Goal: Task Accomplishment & Management: Complete application form

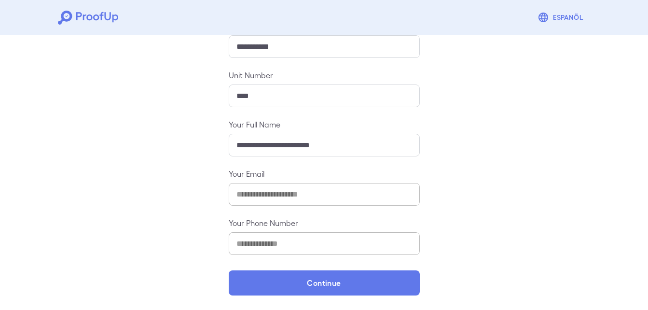
scroll to position [127, 0]
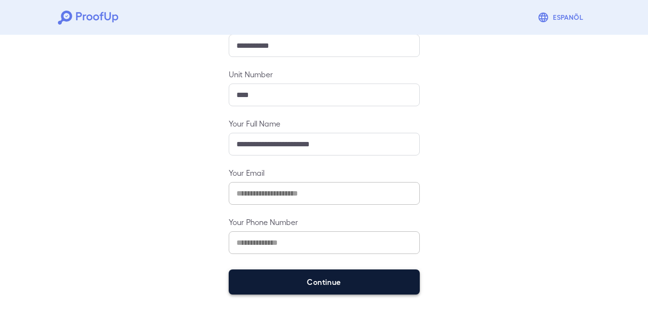
click at [313, 283] on button "Continue" at bounding box center [324, 281] width 191 height 25
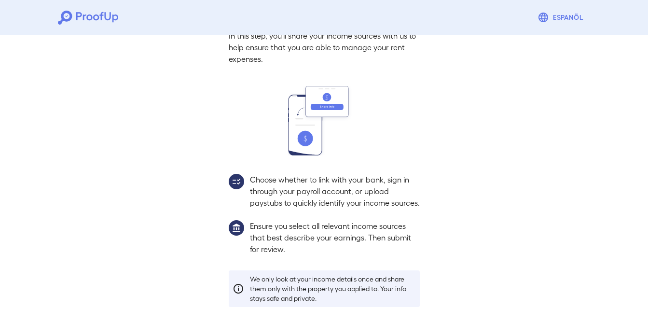
scroll to position [114, 0]
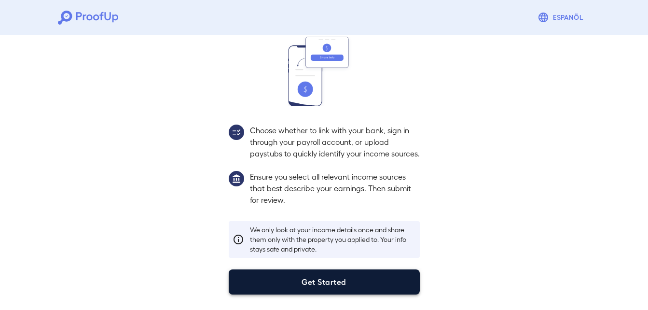
click at [299, 288] on button "Get Started" at bounding box center [324, 281] width 191 height 25
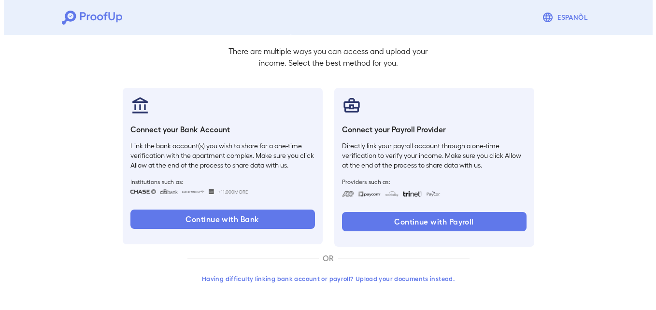
scroll to position [59, 0]
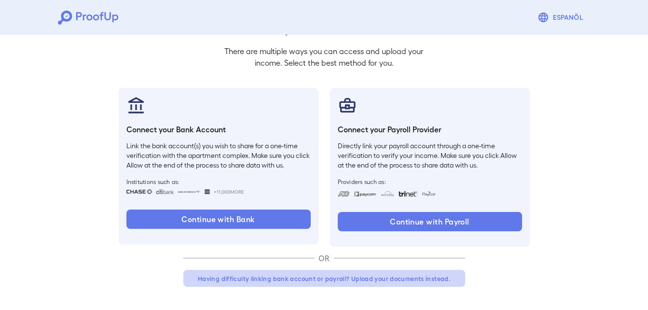
click at [281, 279] on button "Having difficulty linking bank account or payroll? Upload your documents instea…" at bounding box center [324, 278] width 282 height 17
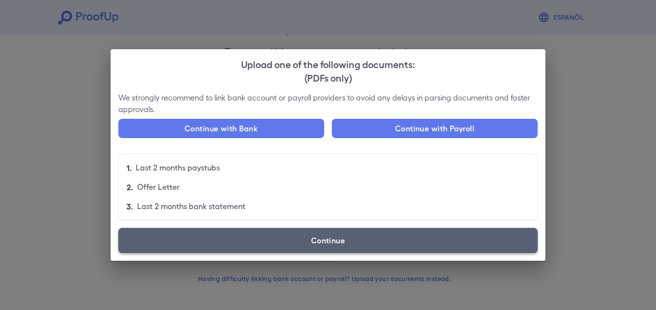
click at [289, 244] on label "Continue" at bounding box center [327, 240] width 419 height 25
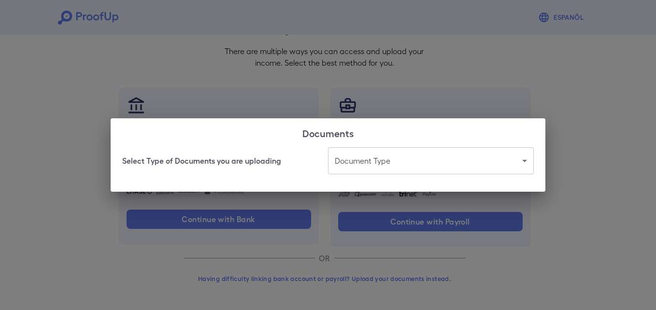
click at [383, 164] on body "Espanõl Go back How Would You Like to Verify Your Income? There are multiple wa…" at bounding box center [328, 125] width 656 height 369
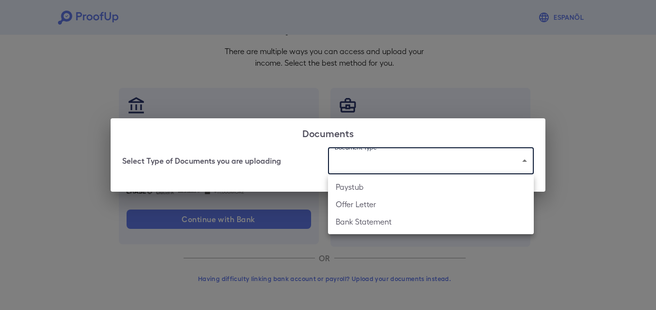
click at [387, 192] on li "Paystub" at bounding box center [431, 186] width 206 height 17
type input "*******"
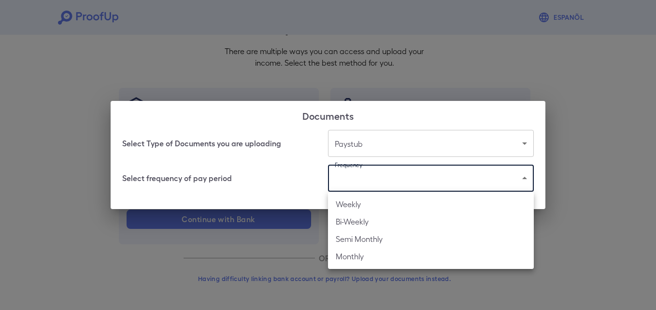
click at [381, 185] on body "Espanõl Go back How Would You Like to Verify Your Income? There are multiple wa…" at bounding box center [328, 125] width 656 height 369
click at [377, 207] on li "Weekly" at bounding box center [431, 204] width 206 height 17
type input "******"
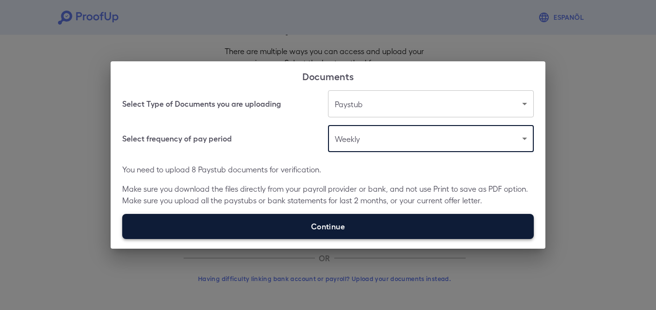
click at [362, 225] on label "Continue" at bounding box center [327, 226] width 411 height 25
click at [123, 239] on input "Continue" at bounding box center [122, 239] width 0 height 0
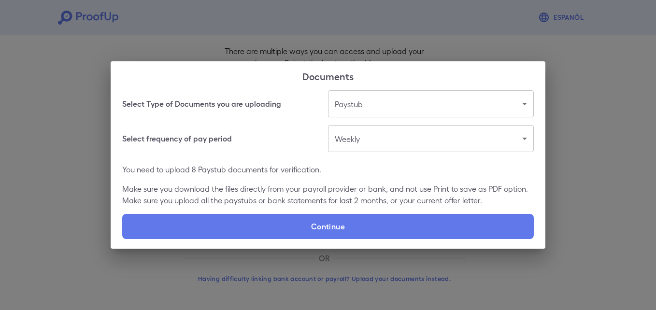
type input "**********"
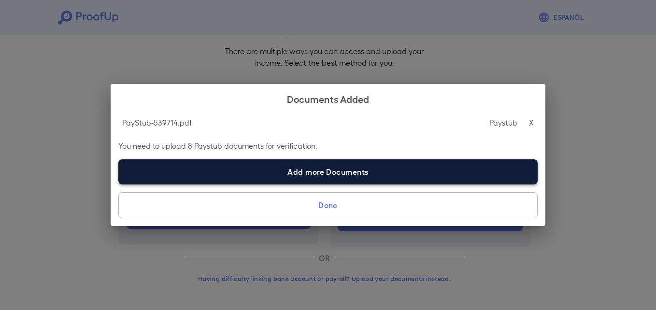
click at [249, 170] on label "Add more Documents" at bounding box center [327, 171] width 419 height 25
click at [119, 184] on input "Add more Documents" at bounding box center [118, 184] width 0 height 0
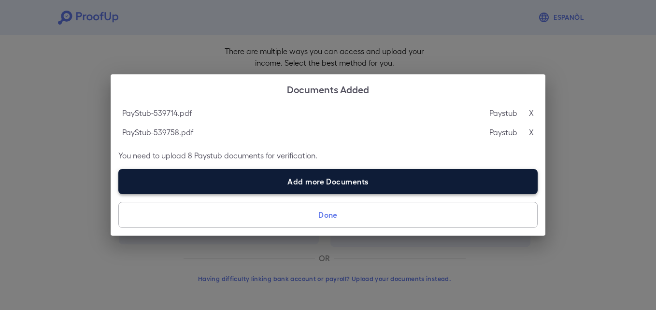
click at [239, 183] on label "Add more Documents" at bounding box center [327, 181] width 419 height 25
click at [119, 194] on input "Add more Documents" at bounding box center [118, 194] width 0 height 0
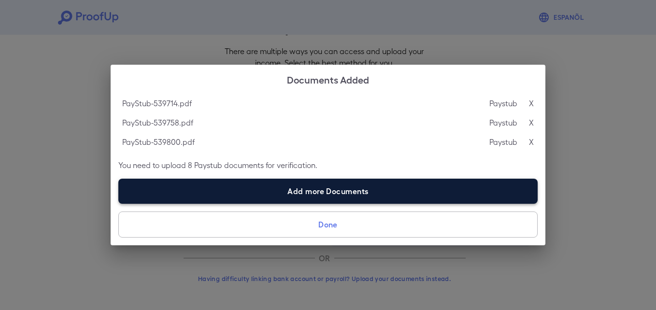
click at [203, 191] on label "Add more Documents" at bounding box center [327, 191] width 419 height 25
click at [119, 203] on input "Add more Documents" at bounding box center [118, 203] width 0 height 0
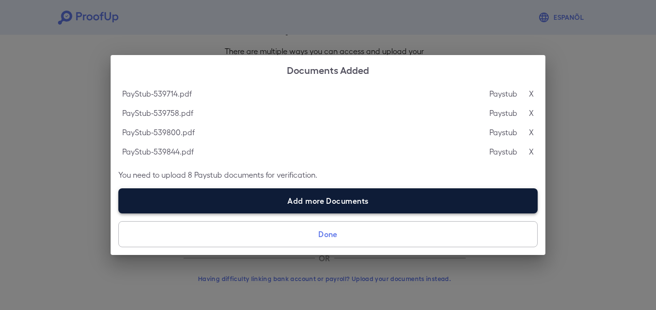
click at [274, 208] on label "Add more Documents" at bounding box center [327, 200] width 419 height 25
click at [119, 213] on input "Add more Documents" at bounding box center [118, 213] width 0 height 0
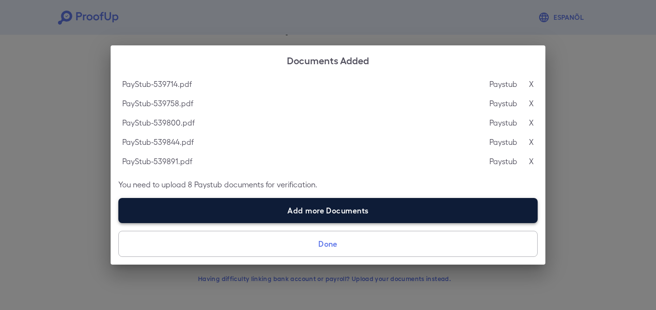
click at [250, 205] on label "Add more Documents" at bounding box center [327, 210] width 419 height 25
click at [119, 223] on input "Add more Documents" at bounding box center [118, 223] width 0 height 0
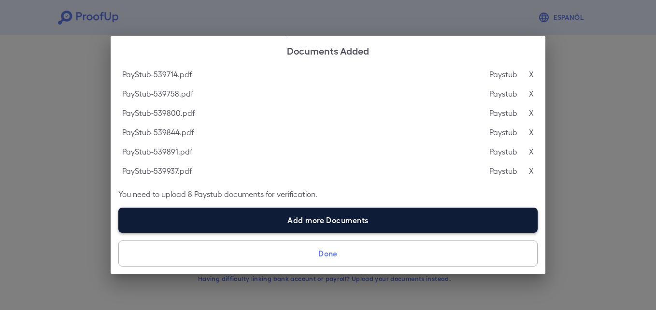
click at [235, 219] on label "Add more Documents" at bounding box center [327, 220] width 419 height 25
click at [119, 232] on input "Add more Documents" at bounding box center [118, 232] width 0 height 0
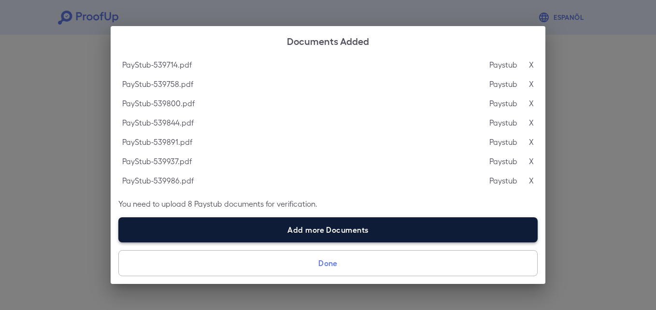
click at [191, 230] on label "Add more Documents" at bounding box center [327, 229] width 419 height 25
click at [119, 242] on input "Add more Documents" at bounding box center [118, 242] width 0 height 0
type input "**********"
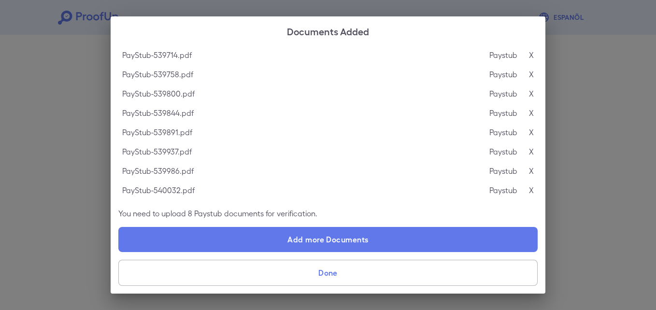
click at [302, 276] on button "Done" at bounding box center [327, 273] width 419 height 26
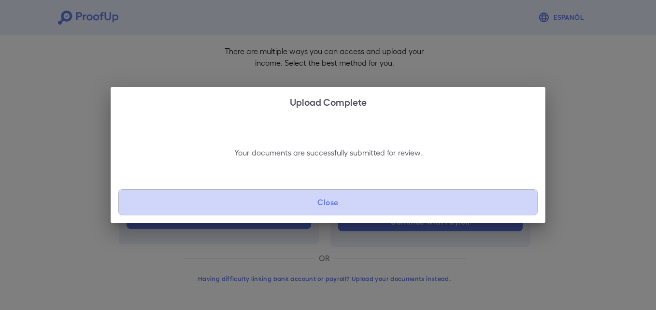
click at [297, 201] on button "Close" at bounding box center [327, 202] width 419 height 26
